Goal: Use online tool/utility: Use online tool/utility

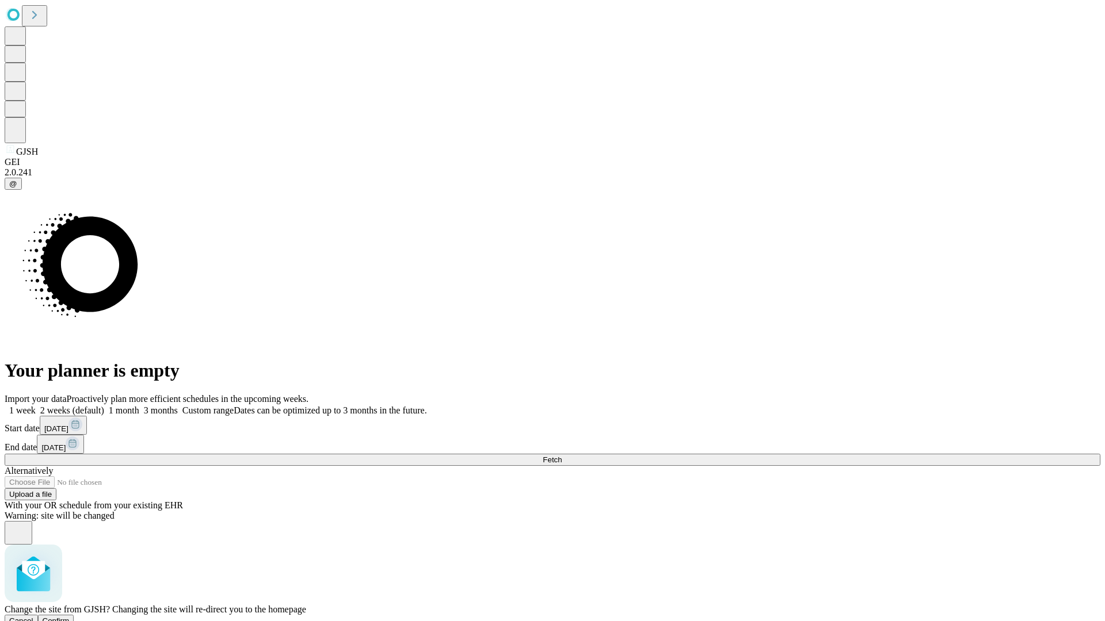
click at [70, 617] on span "Confirm" at bounding box center [56, 621] width 27 height 9
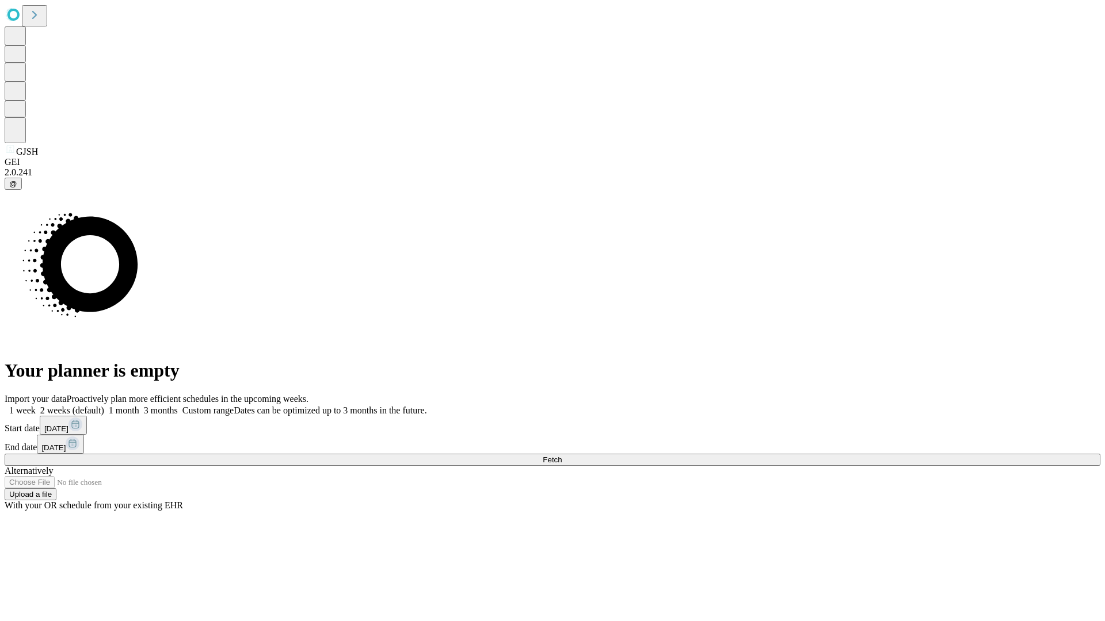
click at [139, 406] on label "1 month" at bounding box center [121, 411] width 35 height 10
click at [562, 456] on span "Fetch" at bounding box center [552, 460] width 19 height 9
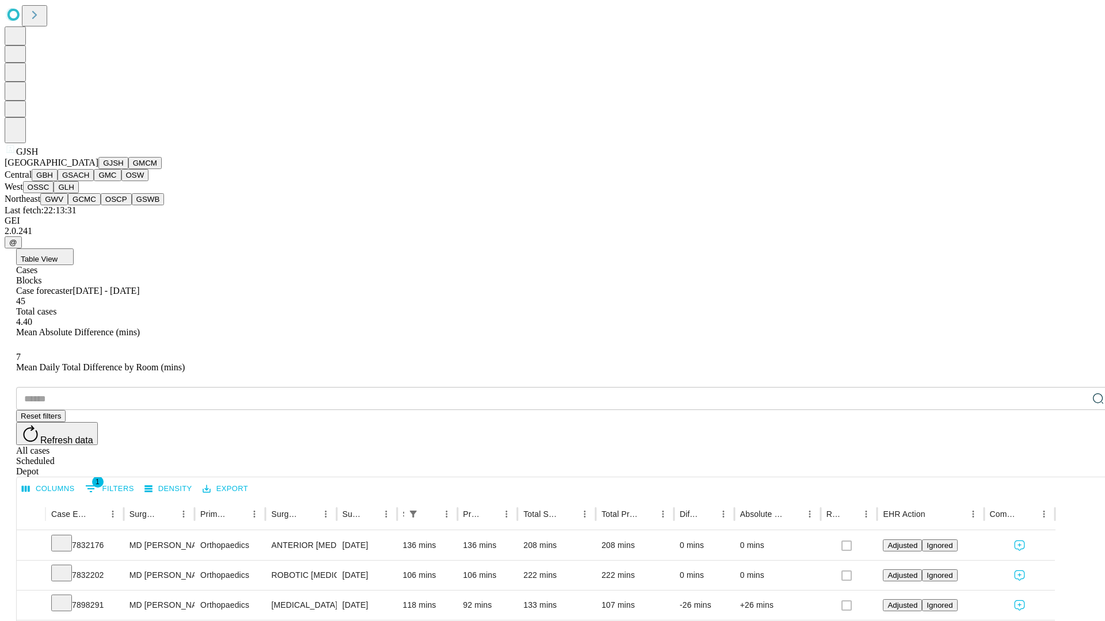
click at [128, 169] on button "GMCM" at bounding box center [144, 163] width 33 height 12
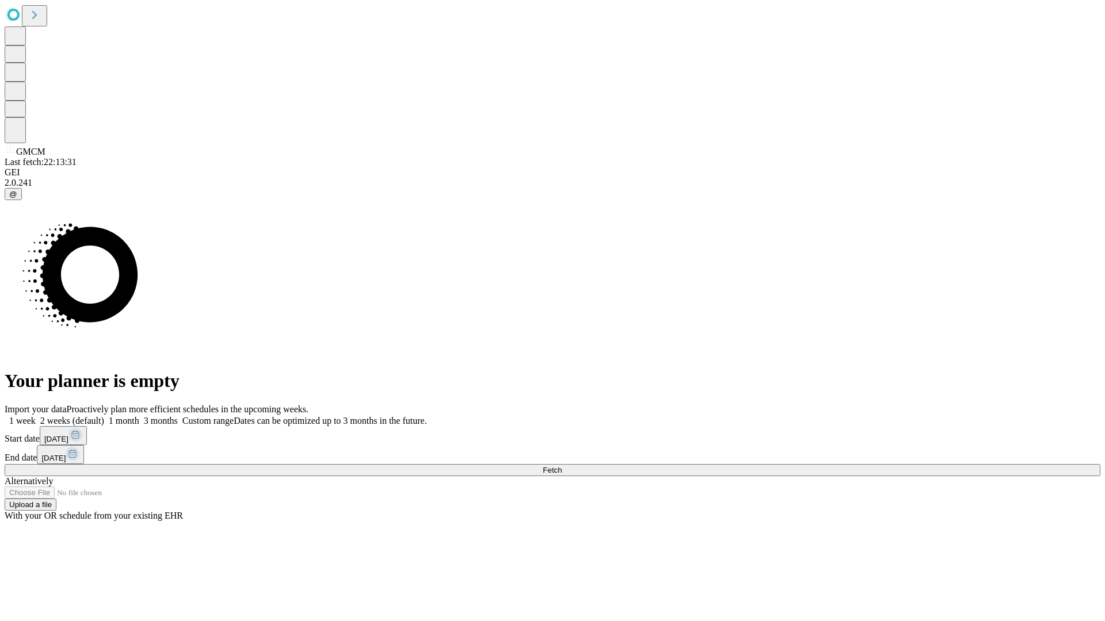
click at [562, 466] on span "Fetch" at bounding box center [552, 470] width 19 height 9
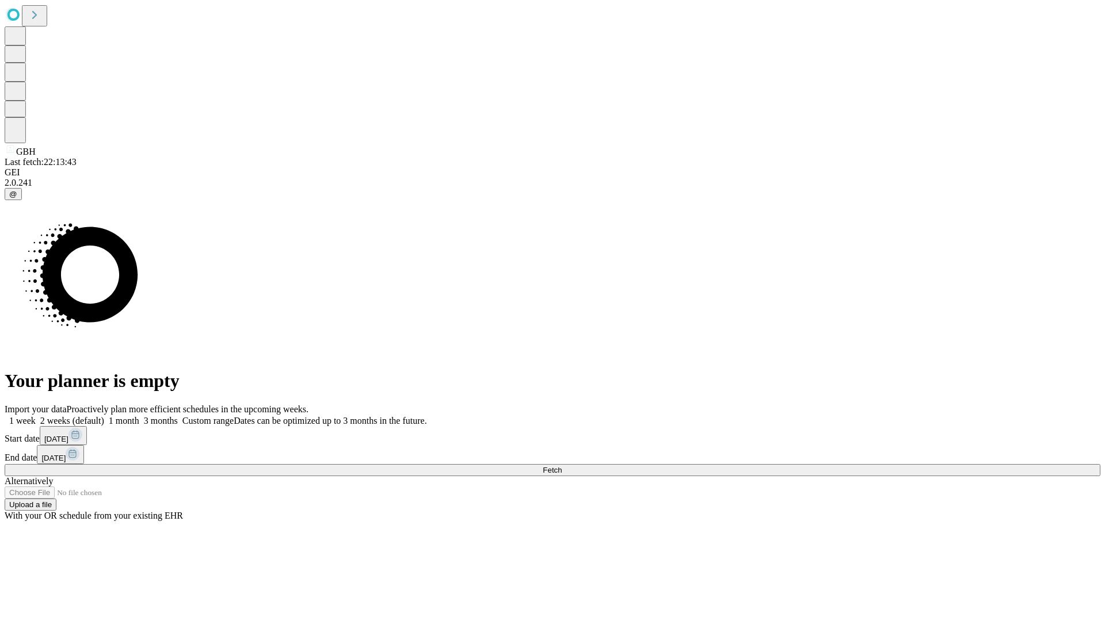
click at [139, 416] on label "1 month" at bounding box center [121, 421] width 35 height 10
click at [562, 466] on span "Fetch" at bounding box center [552, 470] width 19 height 9
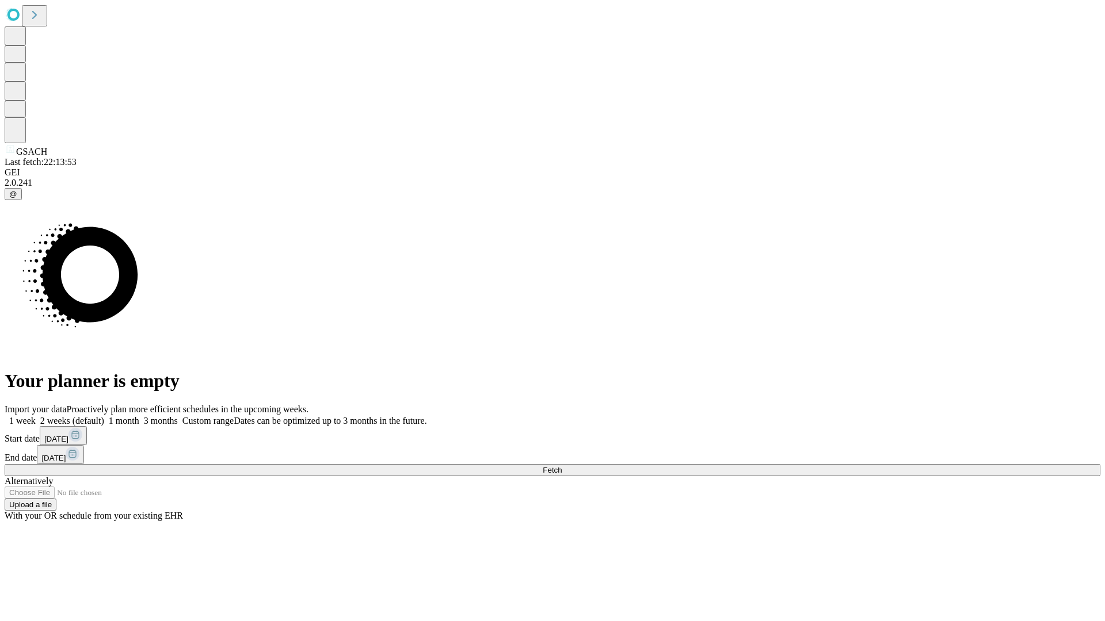
click at [139, 416] on label "1 month" at bounding box center [121, 421] width 35 height 10
click at [562, 466] on span "Fetch" at bounding box center [552, 470] width 19 height 9
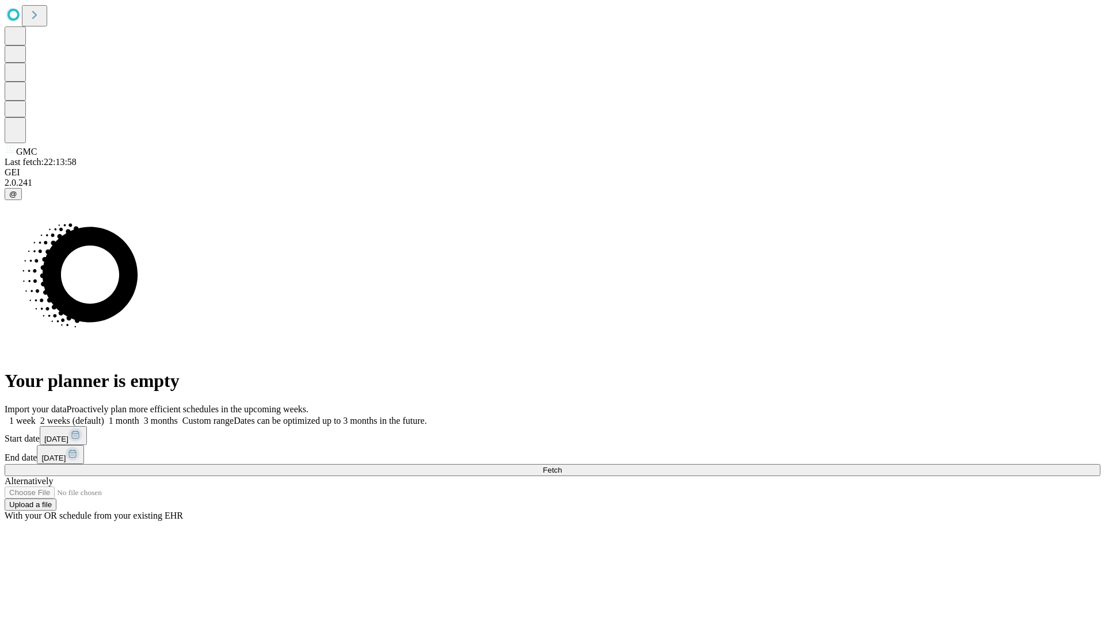
click at [139, 416] on label "1 month" at bounding box center [121, 421] width 35 height 10
click at [562, 466] on span "Fetch" at bounding box center [552, 470] width 19 height 9
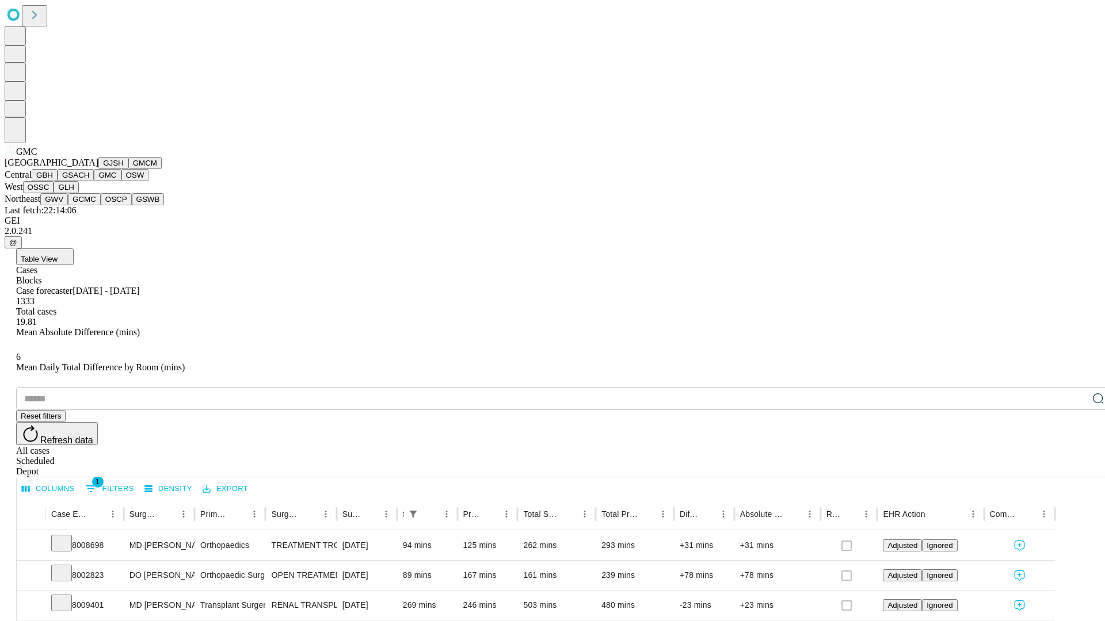
click at [121, 181] on button "OSW" at bounding box center [135, 175] width 28 height 12
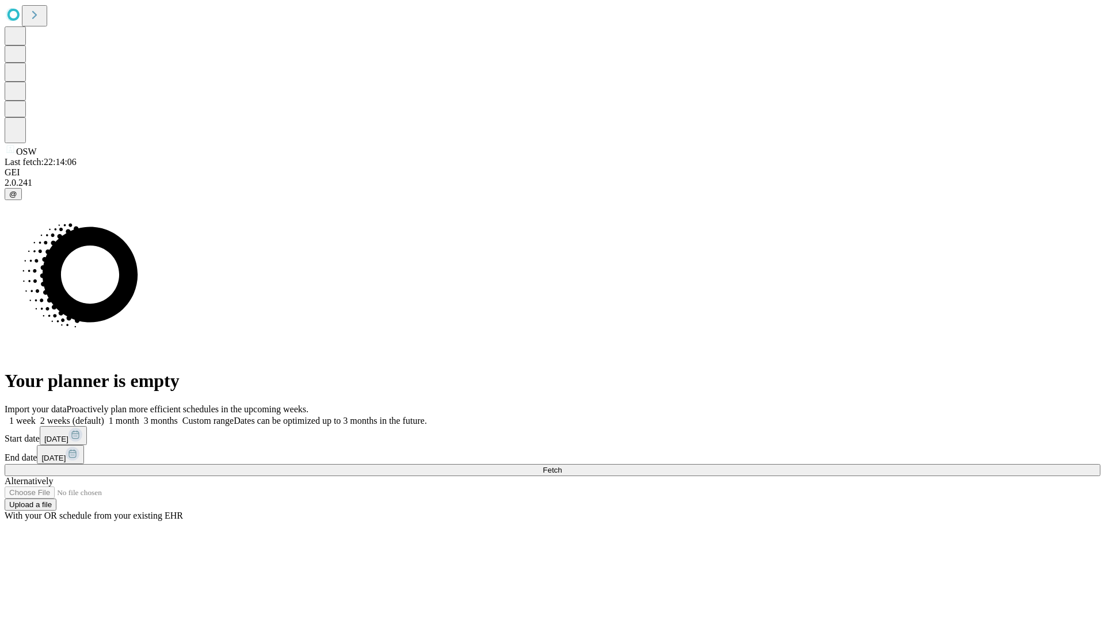
click at [139, 416] on label "1 month" at bounding box center [121, 421] width 35 height 10
click at [562, 466] on span "Fetch" at bounding box center [552, 470] width 19 height 9
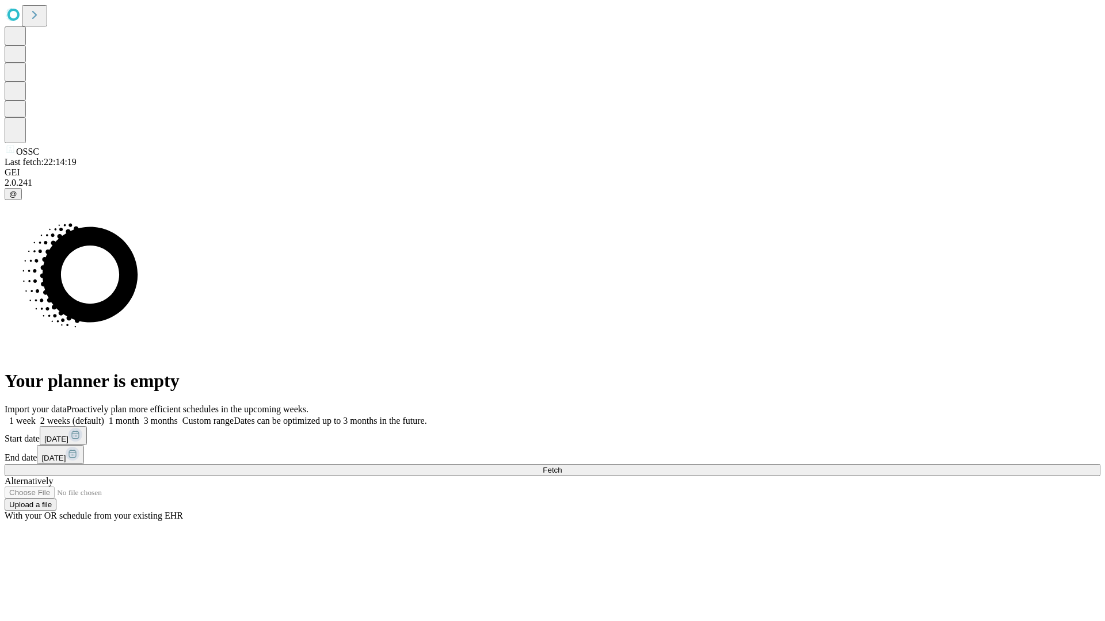
click at [139, 416] on label "1 month" at bounding box center [121, 421] width 35 height 10
click at [562, 466] on span "Fetch" at bounding box center [552, 470] width 19 height 9
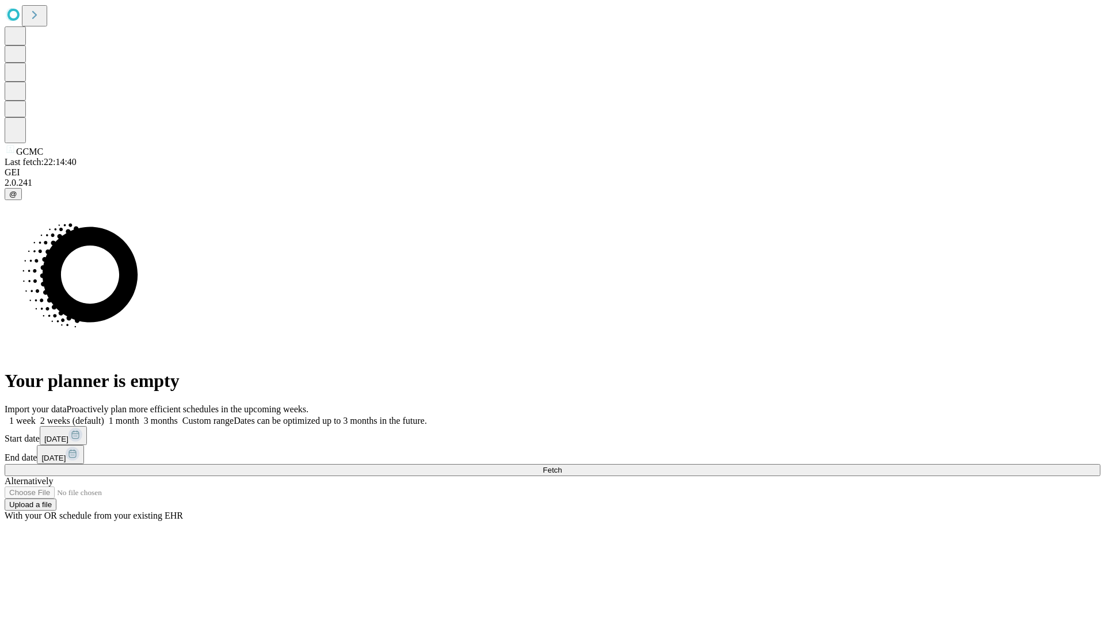
click at [139, 416] on label "1 month" at bounding box center [121, 421] width 35 height 10
click at [562, 466] on span "Fetch" at bounding box center [552, 470] width 19 height 9
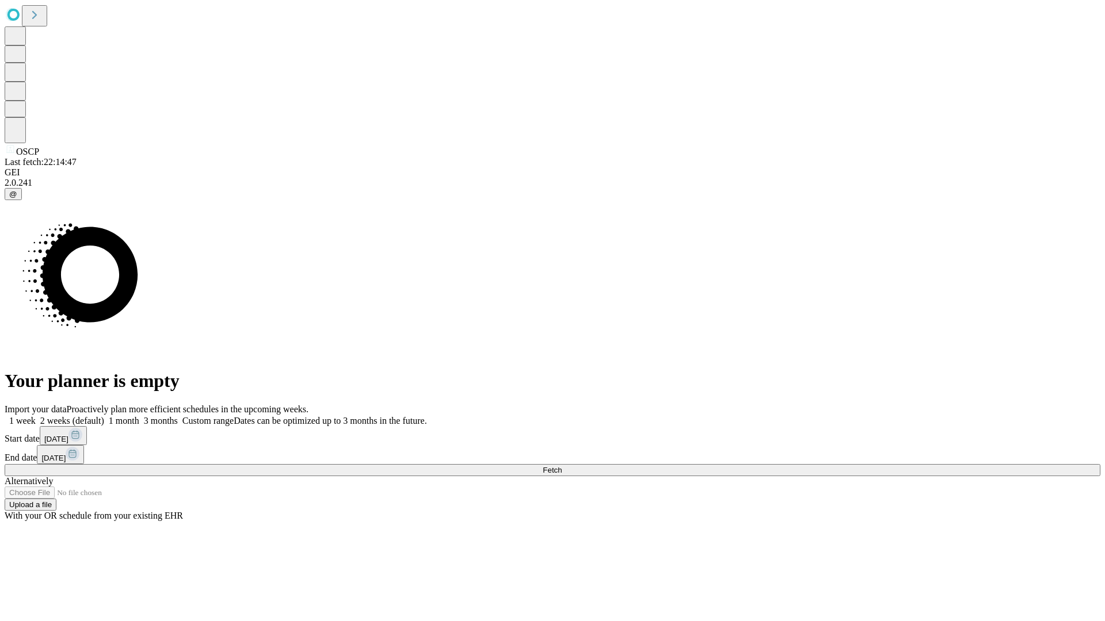
click at [139, 416] on label "1 month" at bounding box center [121, 421] width 35 height 10
click at [562, 466] on span "Fetch" at bounding box center [552, 470] width 19 height 9
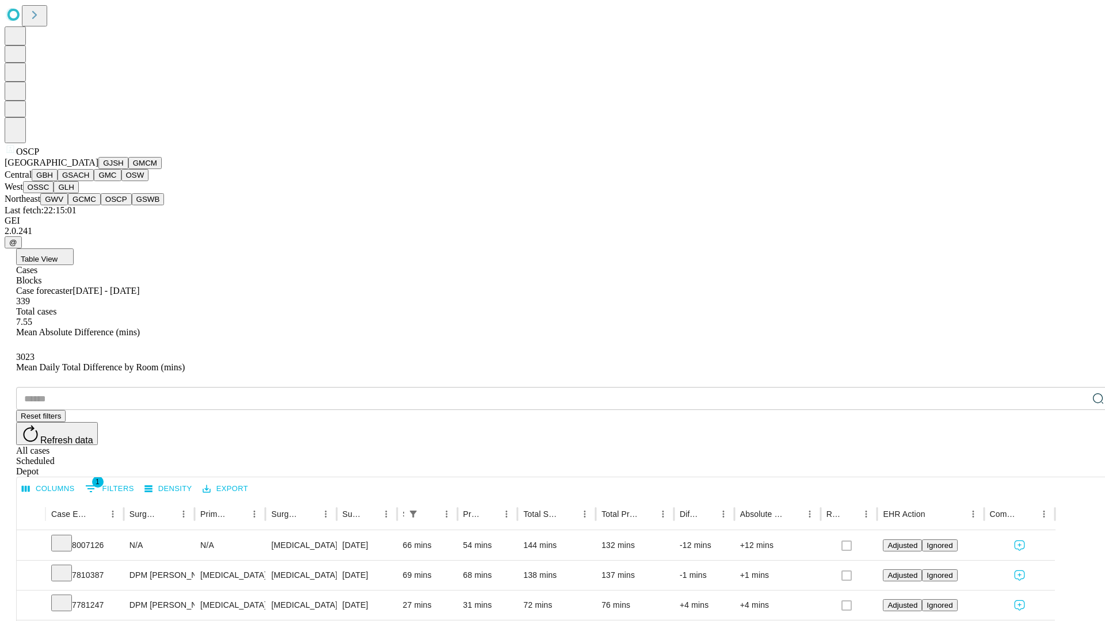
click at [132, 205] on button "GSWB" at bounding box center [148, 199] width 33 height 12
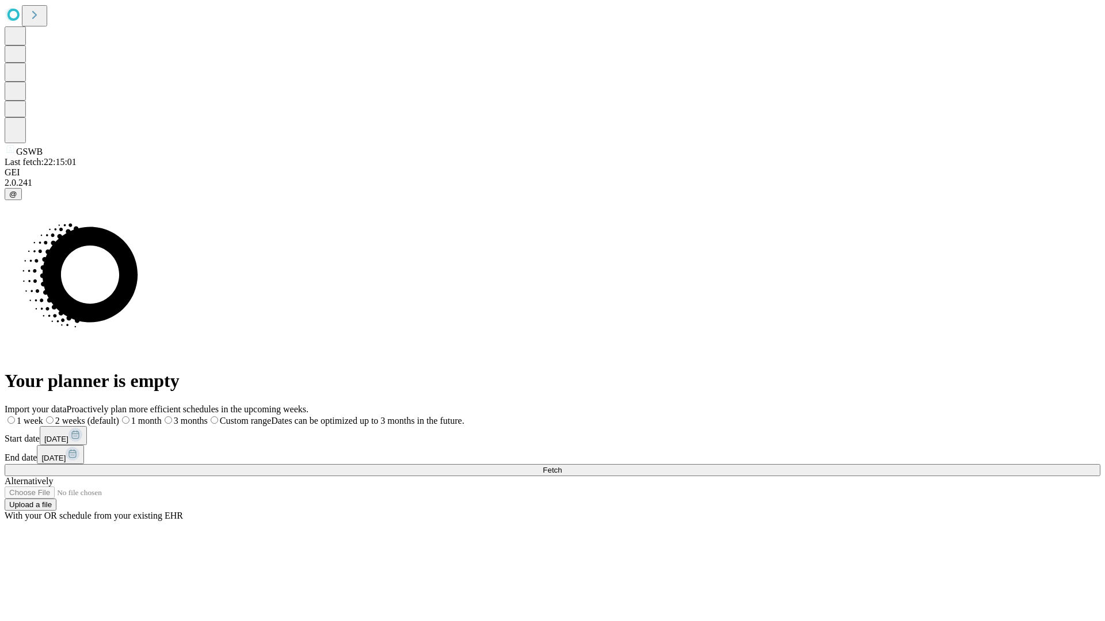
click at [162, 416] on label "1 month" at bounding box center [140, 421] width 43 height 10
click at [562, 466] on span "Fetch" at bounding box center [552, 470] width 19 height 9
